Goal: Book appointment/travel/reservation

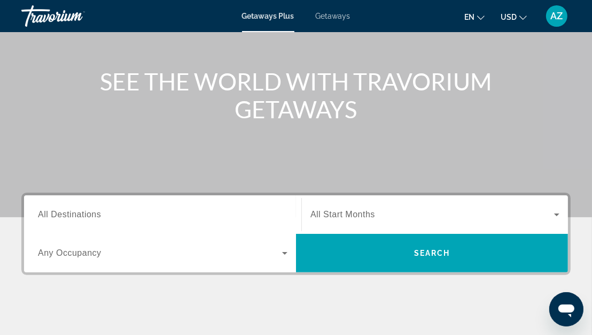
scroll to position [104, 0]
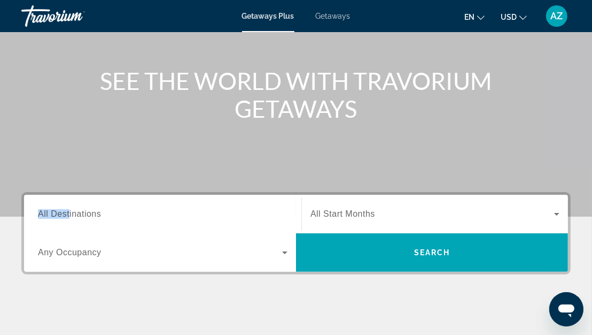
click at [67, 209] on span "All Destinations" at bounding box center [69, 213] width 63 height 9
click at [67, 208] on input "Destination All Destinations" at bounding box center [163, 214] width 250 height 13
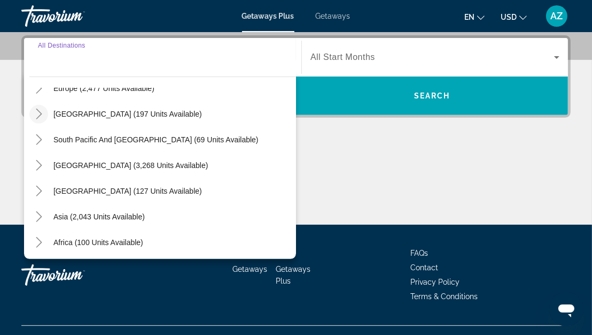
scroll to position [173, 0]
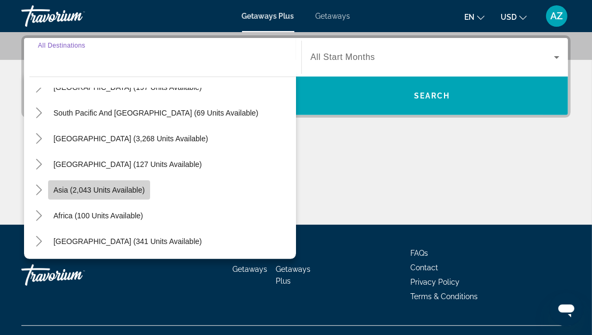
click at [51, 193] on span "Search widget" at bounding box center [99, 190] width 102 height 26
type input "**********"
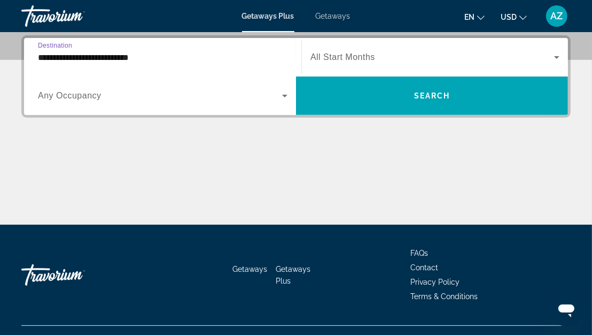
click at [170, 98] on span "Search widget" at bounding box center [160, 95] width 244 height 13
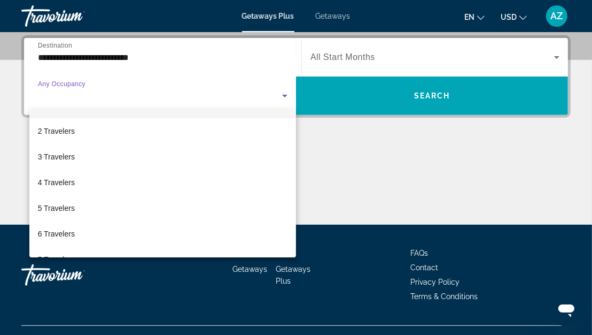
scroll to position [21, 0]
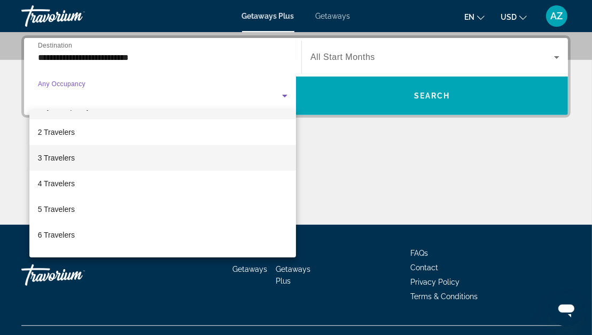
click at [119, 145] on mat-option "3 Travelers" at bounding box center [162, 158] width 267 height 26
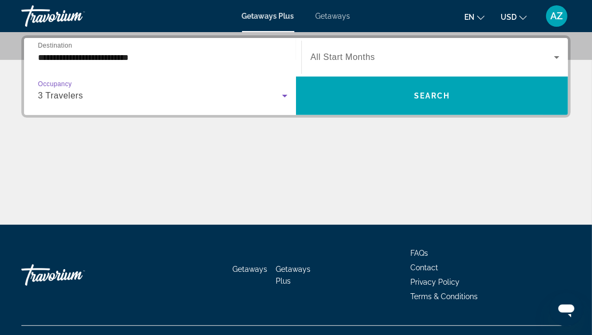
click at [142, 94] on div "3 Travelers" at bounding box center [160, 95] width 244 height 13
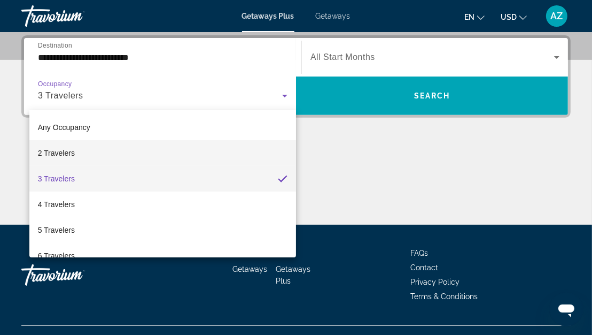
click at [97, 156] on mat-option "2 Travelers" at bounding box center [162, 153] width 267 height 26
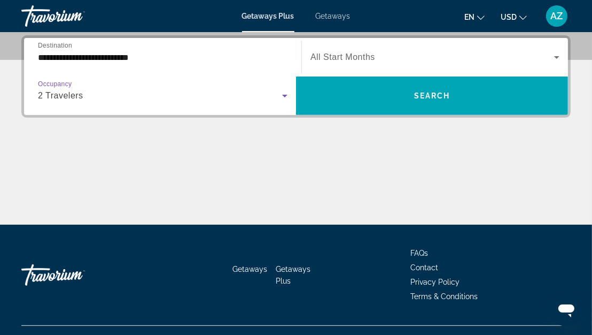
click at [362, 61] on span "All Start Months" at bounding box center [343, 56] width 65 height 9
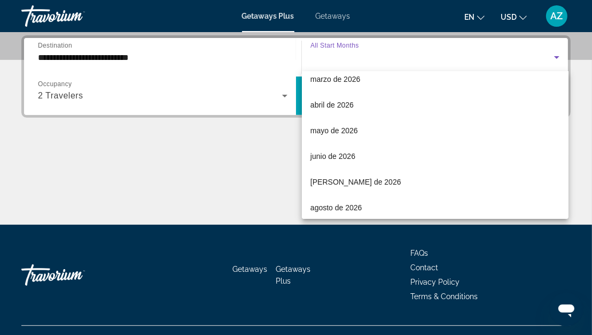
scroll to position [190, 0]
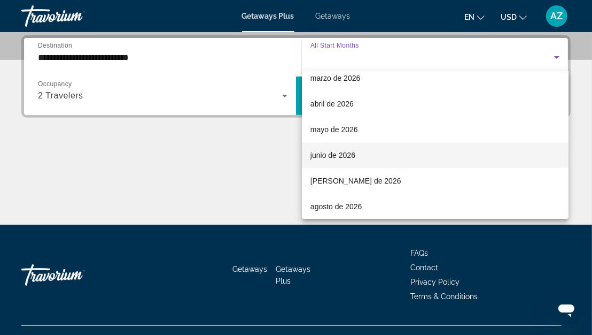
click at [369, 161] on mat-option "junio de 2026" at bounding box center [435, 155] width 267 height 26
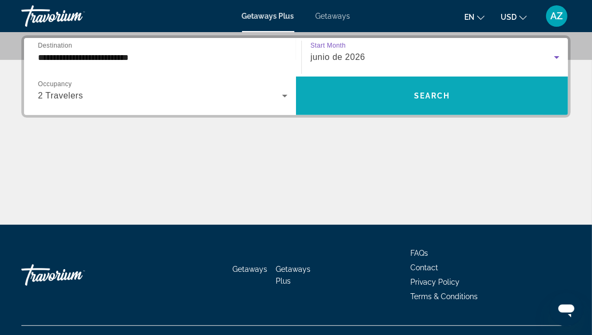
click at [405, 102] on span "Search widget" at bounding box center [432, 96] width 272 height 26
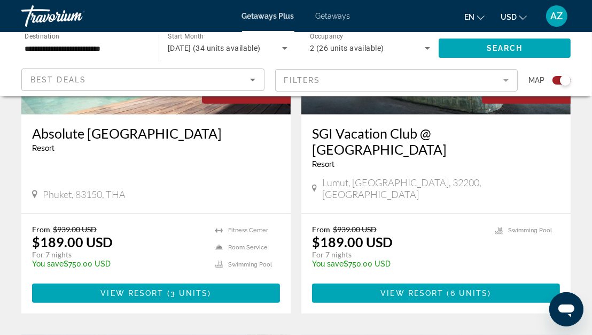
scroll to position [524, 0]
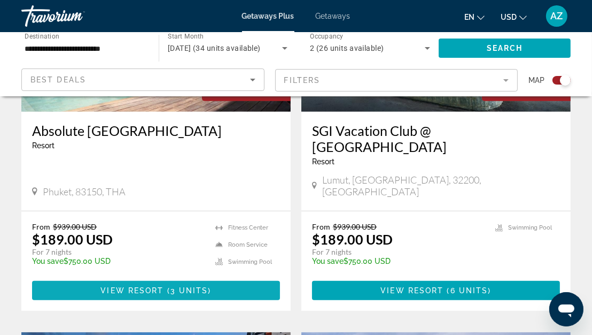
click at [117, 283] on span "Main content" at bounding box center [156, 290] width 248 height 26
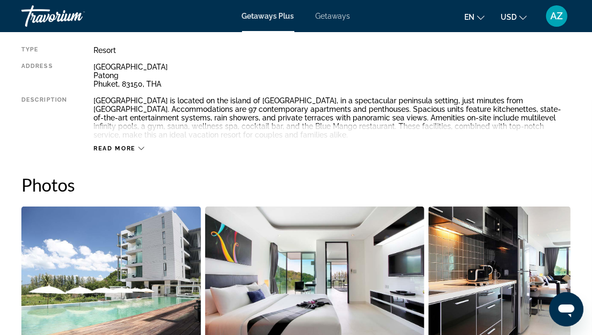
scroll to position [580, 0]
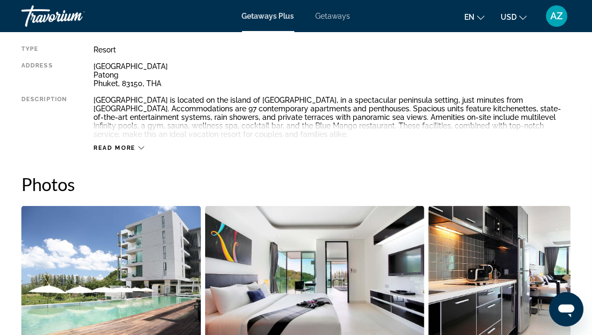
click at [129, 148] on span "Read more" at bounding box center [115, 147] width 42 height 7
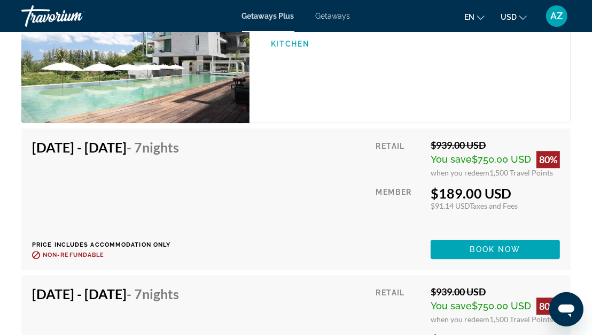
scroll to position [2110, 0]
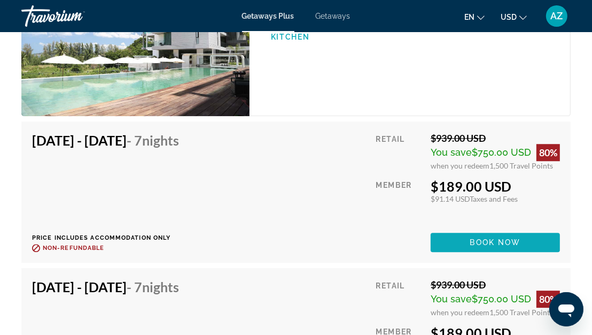
click at [498, 243] on span "Main content" at bounding box center [495, 242] width 129 height 26
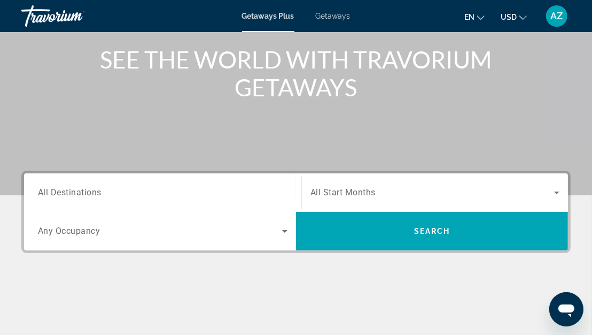
click at [105, 191] on input "Destination All Destinations" at bounding box center [163, 193] width 250 height 13
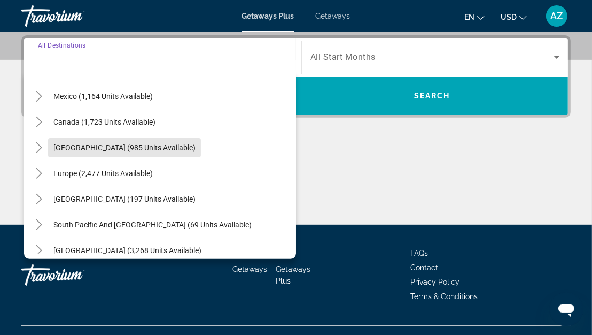
scroll to position [97, 0]
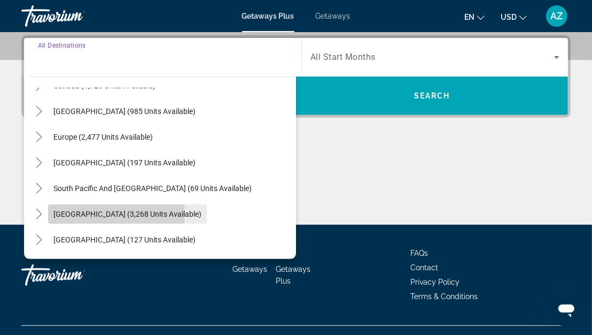
click at [95, 211] on span "[GEOGRAPHIC_DATA] (3,268 units available)" at bounding box center [127, 214] width 148 height 9
type input "**********"
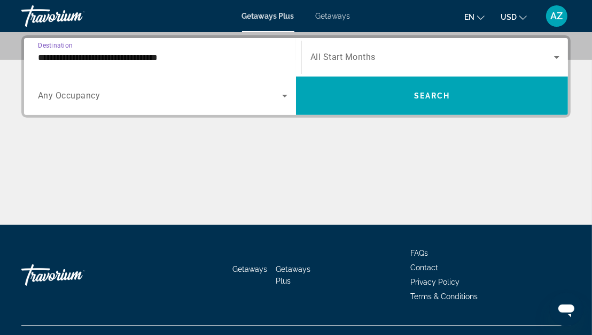
click at [200, 96] on span "Search widget" at bounding box center [160, 95] width 244 height 13
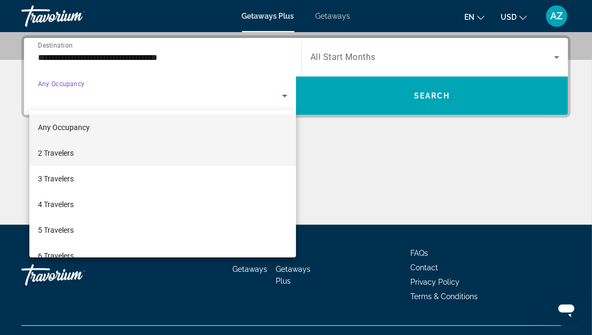
click at [107, 153] on mat-option "2 Travelers" at bounding box center [162, 153] width 267 height 26
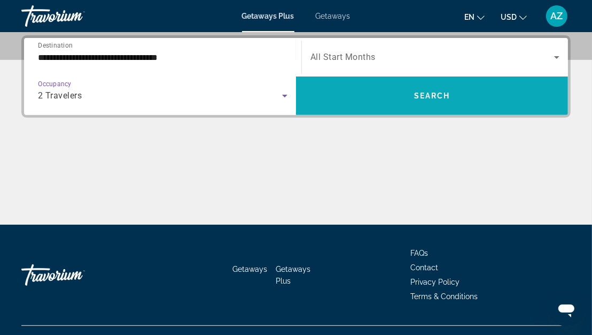
click at [399, 98] on span "Search widget" at bounding box center [432, 96] width 272 height 26
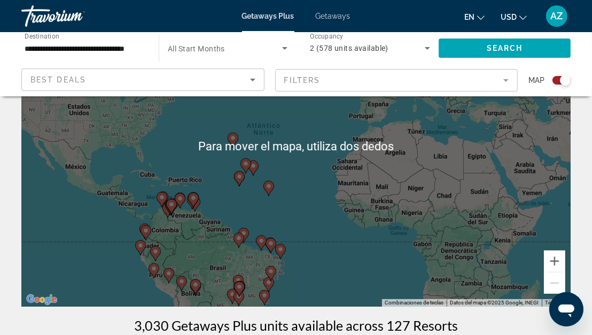
scroll to position [123, 0]
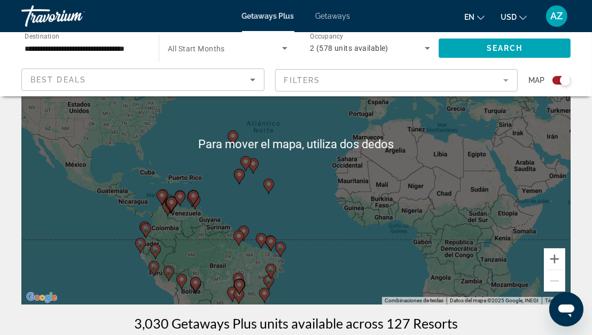
click at [146, 228] on image "Main content" at bounding box center [146, 228] width 6 height 6
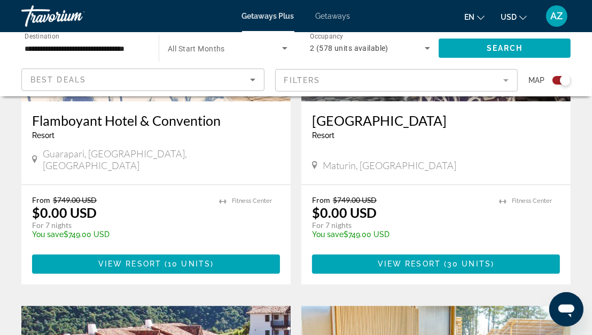
scroll to position [1277, 0]
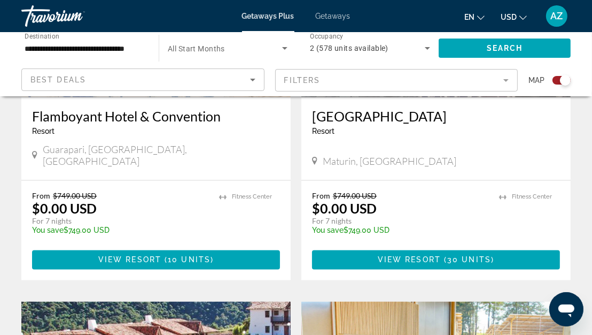
click at [1, 191] on div "Para navegar por el mapa con gestos táctiles, tócalo dos veces, mantenlo pulsad…" at bounding box center [296, 133] width 592 height 2607
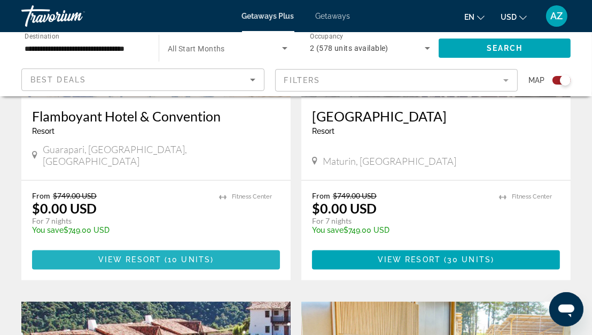
click at [191, 255] on span "10 units" at bounding box center [189, 259] width 43 height 9
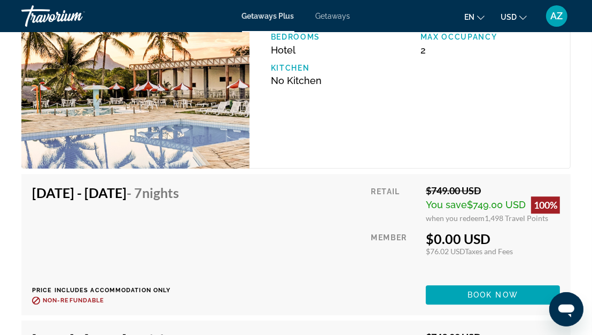
scroll to position [1895, 0]
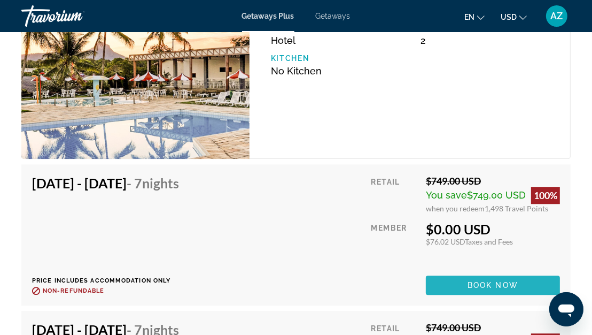
click at [501, 281] on span "Book now" at bounding box center [493, 285] width 51 height 9
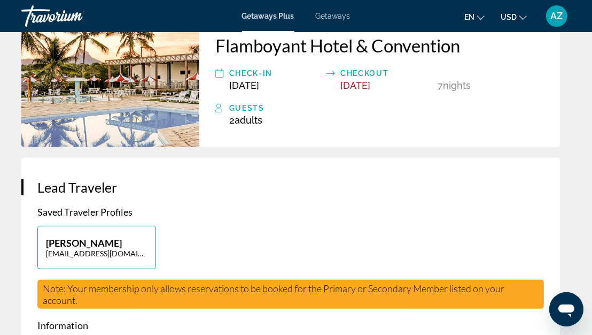
scroll to position [338, 0]
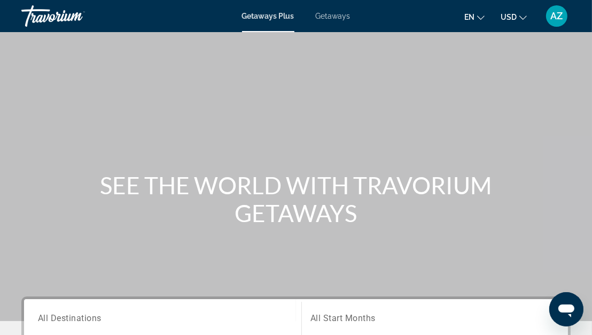
click at [275, 12] on span "Getaways Plus" at bounding box center [268, 16] width 52 height 9
click at [277, 24] on div "Getaways Plus Getaways en English Español Français Italiano Português русский U…" at bounding box center [296, 16] width 592 height 28
click at [337, 17] on span "Getaways" at bounding box center [333, 16] width 35 height 9
